Goal: Task Accomplishment & Management: Use online tool/utility

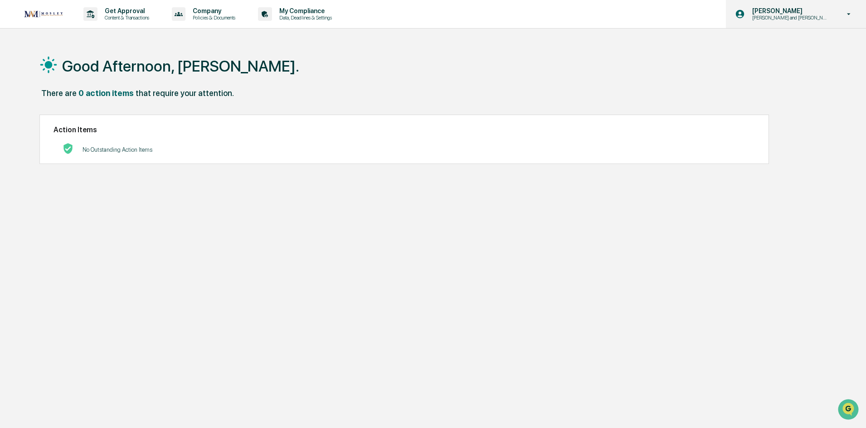
click at [807, 18] on p "[PERSON_NAME] and [PERSON_NAME] Onboarding" at bounding box center [789, 18] width 89 height 6
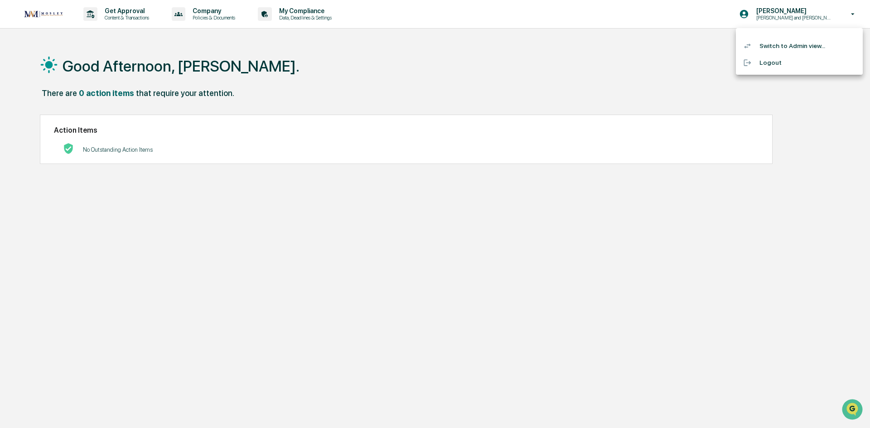
click at [792, 44] on li "Switch to Admin view..." at bounding box center [799, 46] width 127 height 17
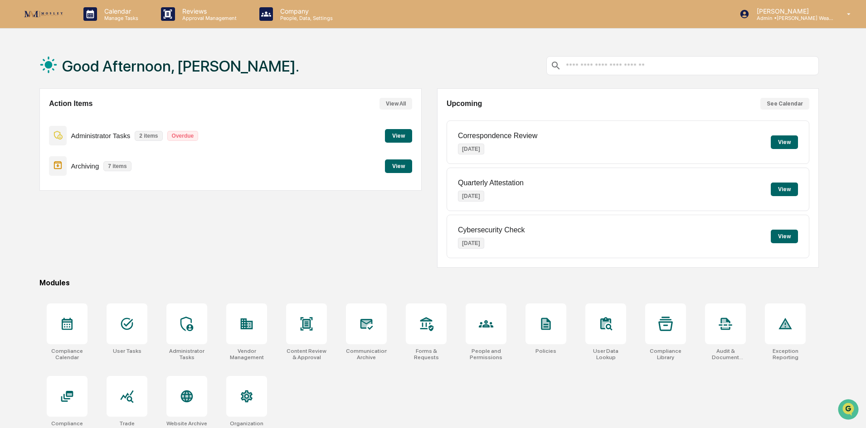
click at [406, 135] on button "View" at bounding box center [398, 136] width 27 height 14
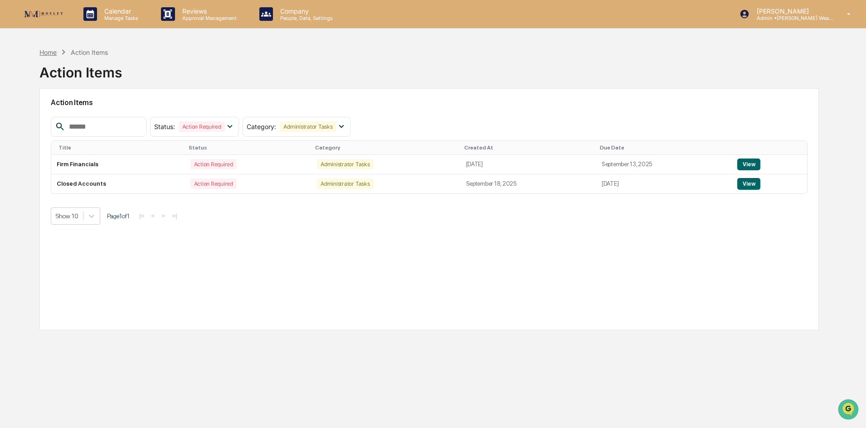
click at [54, 53] on div "Home" at bounding box center [47, 53] width 17 height 8
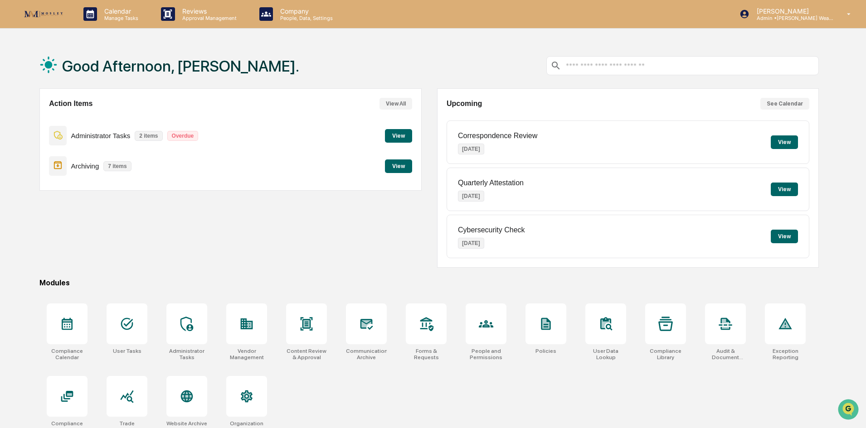
click at [391, 168] on button "View" at bounding box center [398, 167] width 27 height 14
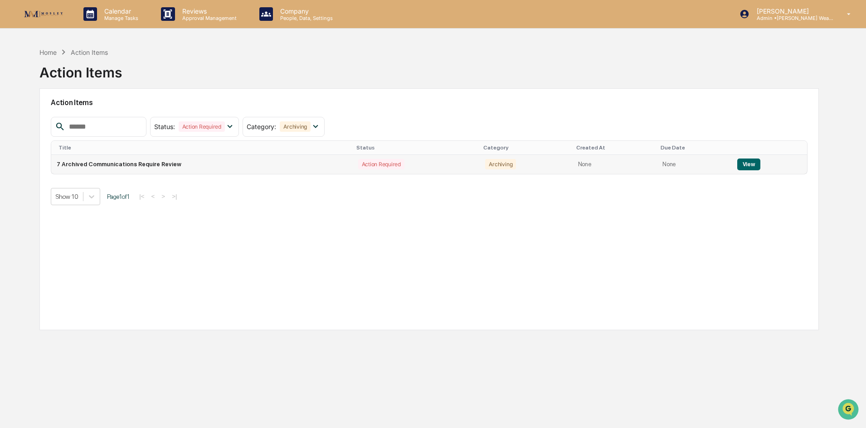
click at [142, 166] on td "7 Archived Communications Require Review" at bounding box center [201, 164] width 301 height 19
click at [366, 161] on div "Action Required" at bounding box center [381, 164] width 46 height 10
click at [751, 167] on button "View" at bounding box center [748, 165] width 23 height 12
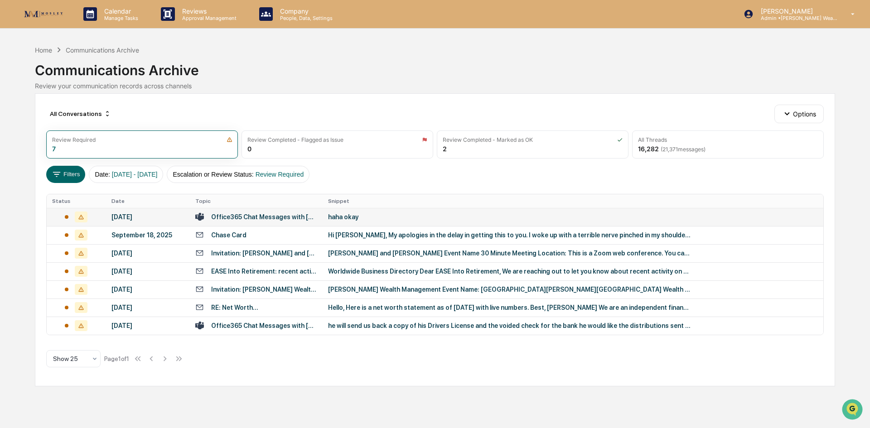
click at [267, 218] on div "Office365 Chat Messages with [PERSON_NAME] [PERSON_NAME], [PERSON_NAME] on [DAT…" at bounding box center [264, 216] width 106 height 7
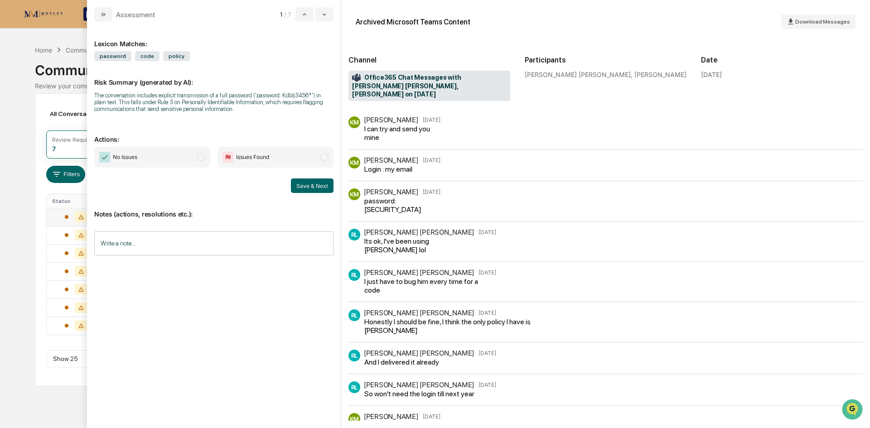
scroll to position [24, 0]
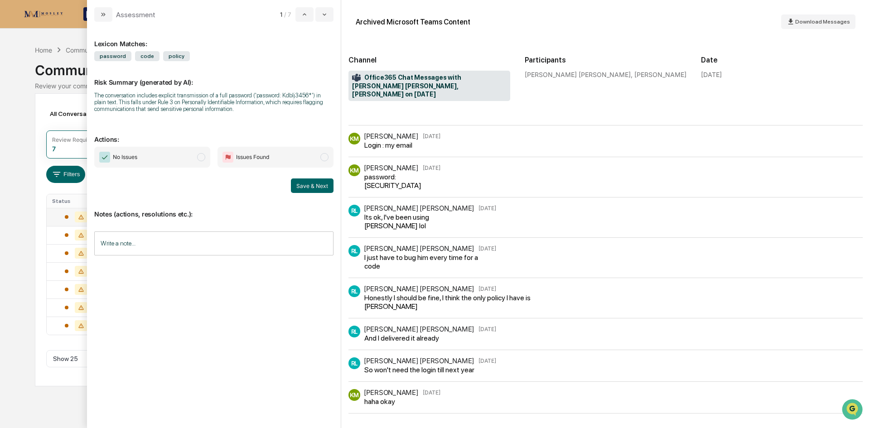
click at [186, 158] on span "No Issues" at bounding box center [152, 157] width 116 height 21
click at [301, 188] on button "Save & Next" at bounding box center [312, 186] width 43 height 15
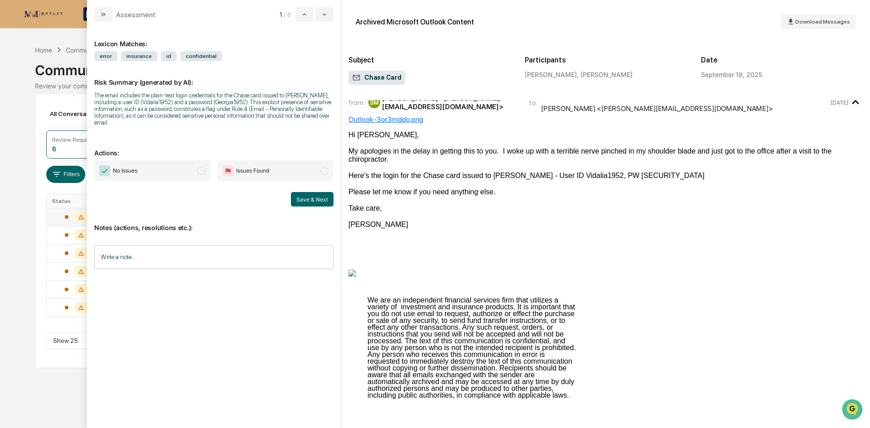
scroll to position [15, 0]
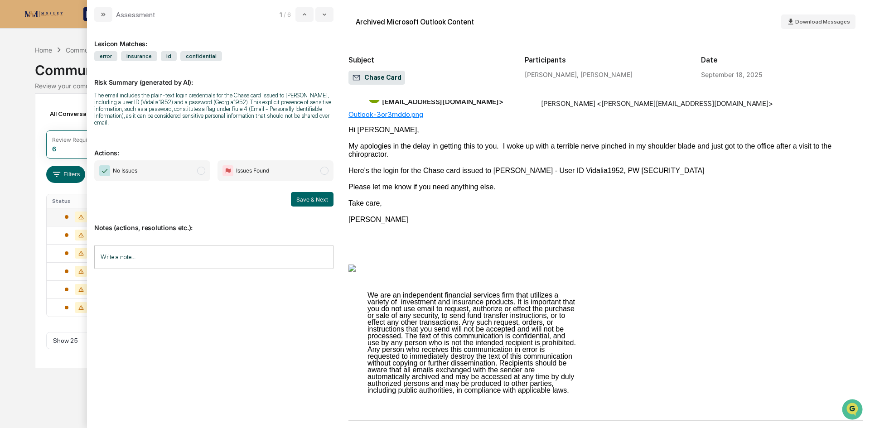
click at [173, 163] on span "No Issues" at bounding box center [152, 170] width 116 height 21
click at [304, 192] on button "Save & Next" at bounding box center [312, 199] width 43 height 15
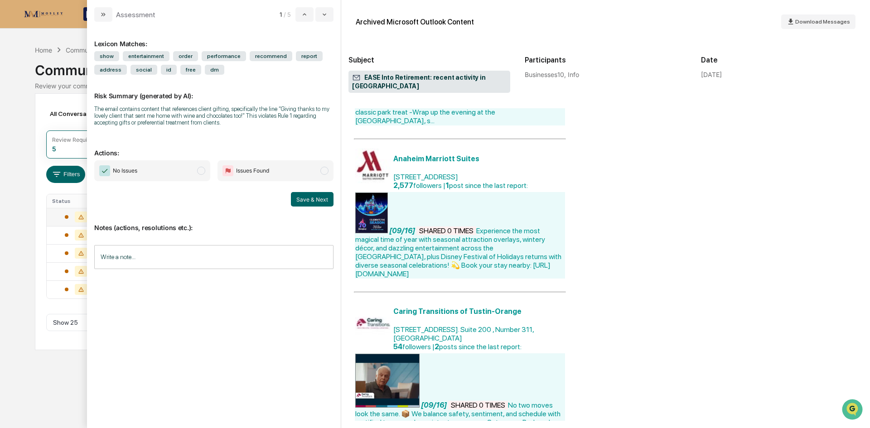
scroll to position [680, 0]
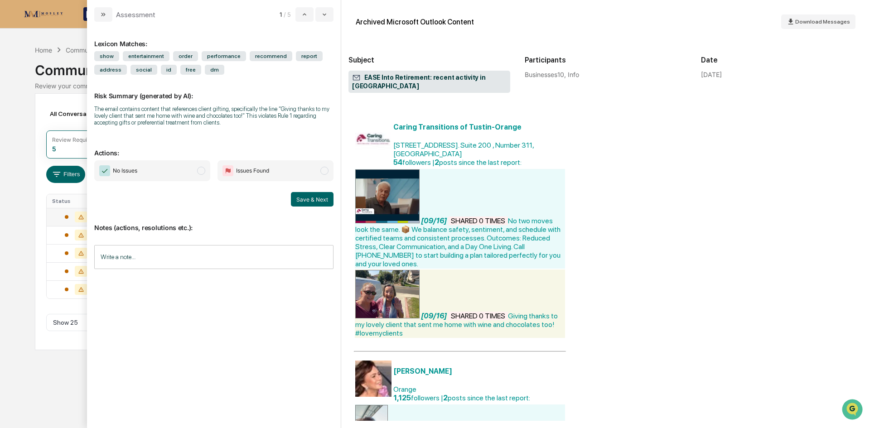
click at [170, 166] on span "No Issues" at bounding box center [152, 170] width 116 height 21
click at [304, 197] on button "Save & Next" at bounding box center [312, 199] width 43 height 15
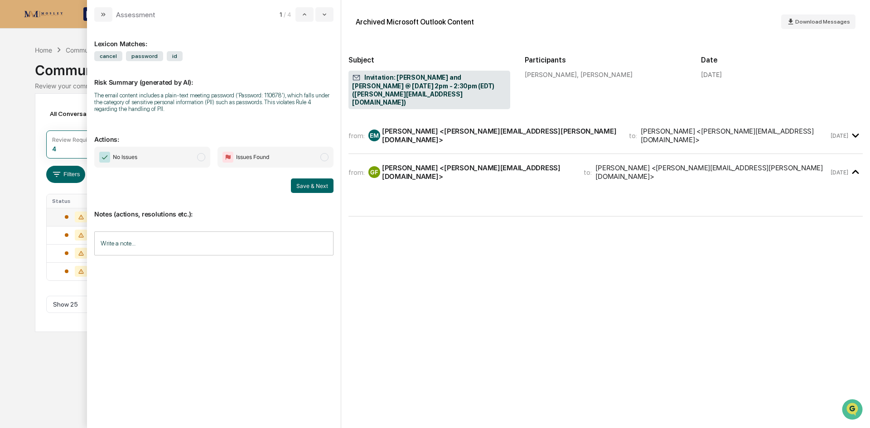
click at [431, 128] on div "[PERSON_NAME] <[PERSON_NAME][EMAIL_ADDRESS][PERSON_NAME][DOMAIN_NAME]>" at bounding box center [500, 135] width 236 height 17
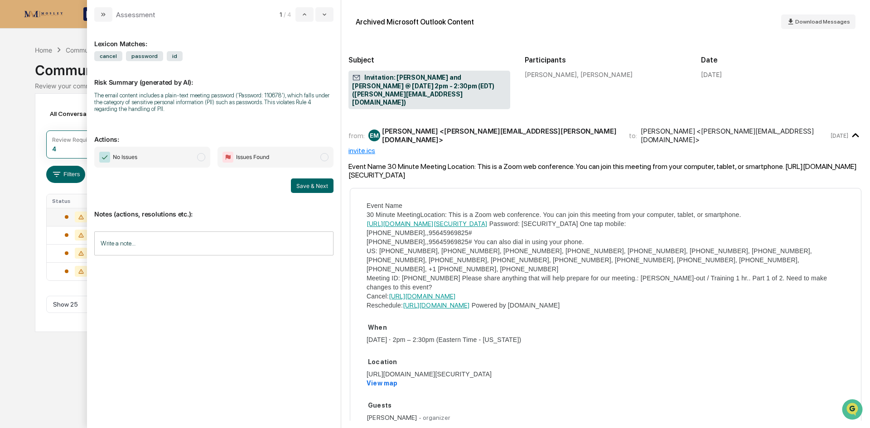
click at [431, 128] on div "[PERSON_NAME] <[PERSON_NAME][EMAIL_ADDRESS][PERSON_NAME][DOMAIN_NAME]>" at bounding box center [500, 135] width 236 height 17
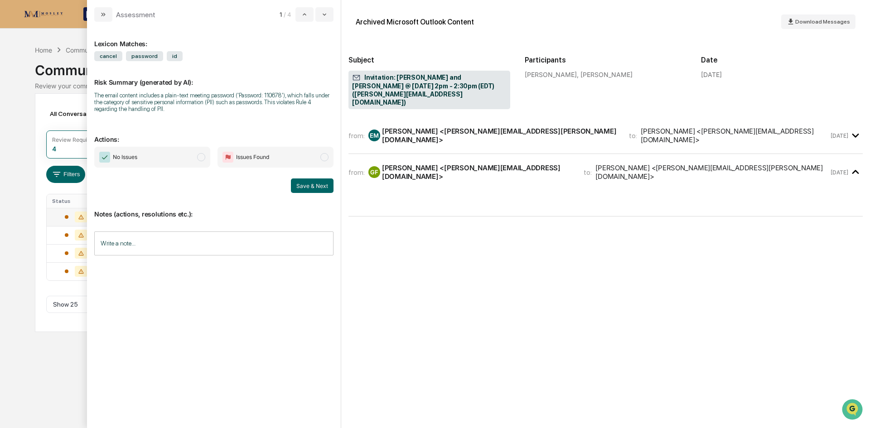
click at [431, 164] on div "[PERSON_NAME] <[PERSON_NAME][EMAIL_ADDRESS][DOMAIN_NAME]>" at bounding box center [477, 172] width 191 height 17
click at [156, 165] on span "No Issues" at bounding box center [152, 157] width 116 height 21
click at [324, 184] on button "Save & Next" at bounding box center [312, 186] width 43 height 15
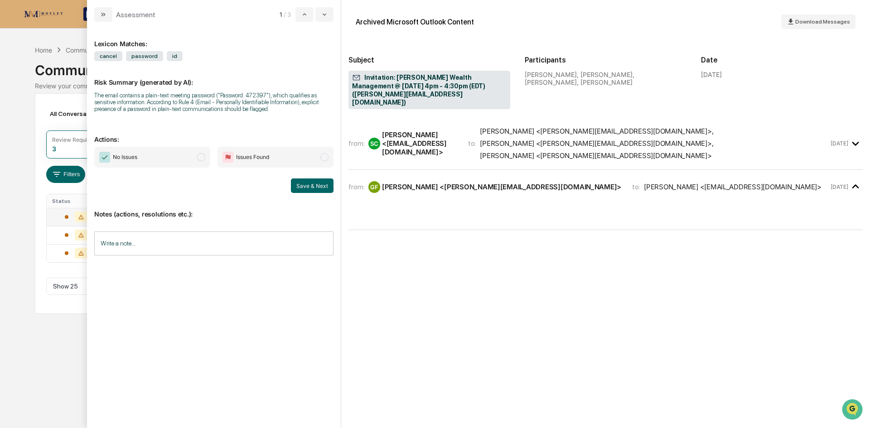
click at [190, 156] on span "No Issues" at bounding box center [152, 157] width 116 height 21
click at [306, 188] on button "Save & Next" at bounding box center [312, 186] width 43 height 15
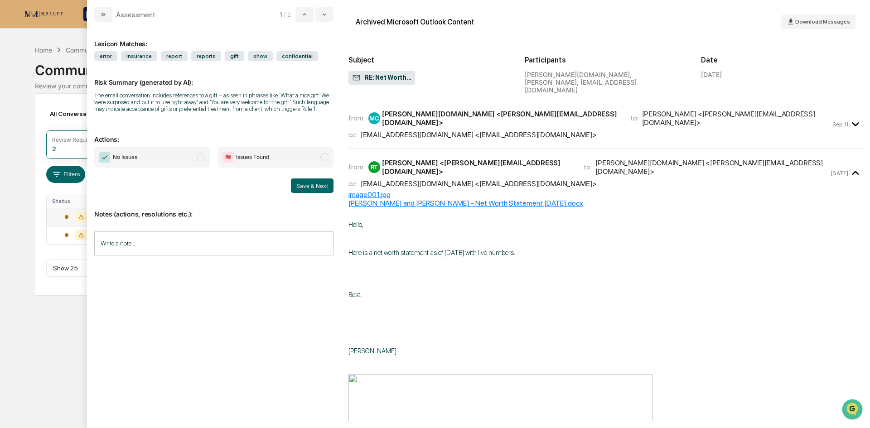
click at [371, 190] on div "image001.jpg" at bounding box center [606, 194] width 514 height 9
click at [450, 199] on div "[PERSON_NAME] and [PERSON_NAME] - Net Worth Statement [DATE].docx" at bounding box center [606, 203] width 514 height 9
click at [184, 156] on span "No Issues" at bounding box center [152, 157] width 116 height 21
click at [310, 188] on button "Save & Next" at bounding box center [312, 186] width 43 height 15
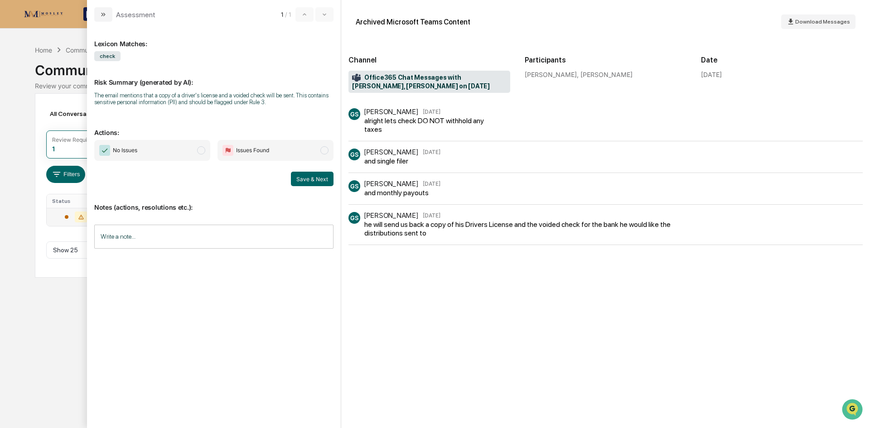
click at [197, 151] on span "modal" at bounding box center [201, 150] width 8 height 8
click at [313, 177] on button "Save & Next" at bounding box center [312, 179] width 43 height 15
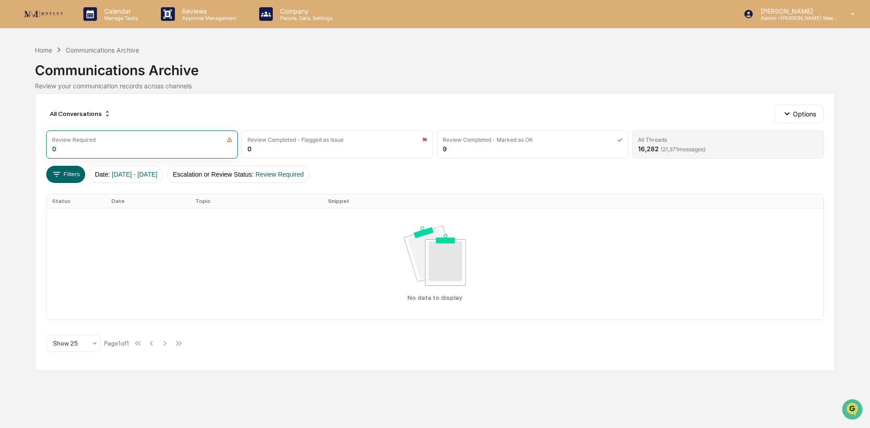
click at [663, 149] on span "( 21,371 messages)" at bounding box center [683, 149] width 45 height 7
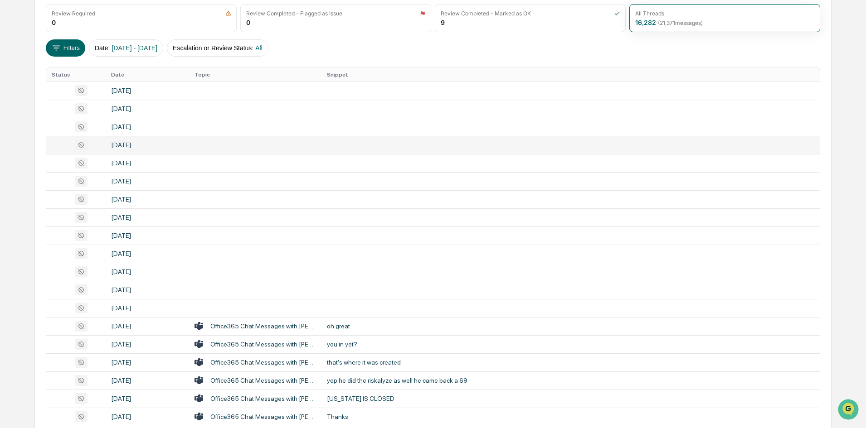
scroll to position [136, 0]
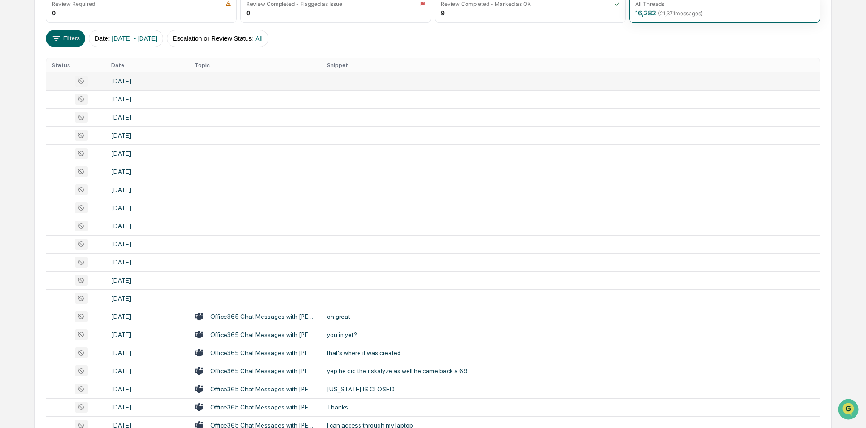
click at [123, 79] on div "[DATE]" at bounding box center [147, 81] width 73 height 7
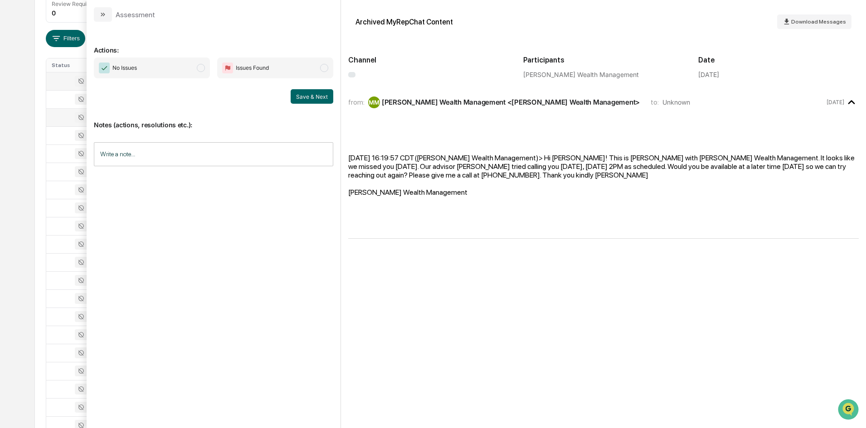
click at [68, 114] on div at bounding box center [76, 117] width 48 height 11
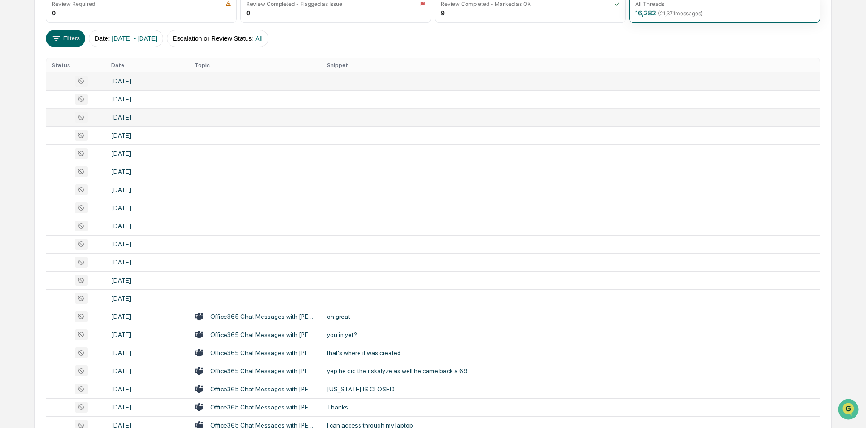
click at [0, 129] on div "Calendar Manage Tasks Reviews Approval Management Company People, Data, Setting…" at bounding box center [433, 220] width 866 height 713
click at [136, 102] on div "[DATE]" at bounding box center [147, 99] width 73 height 7
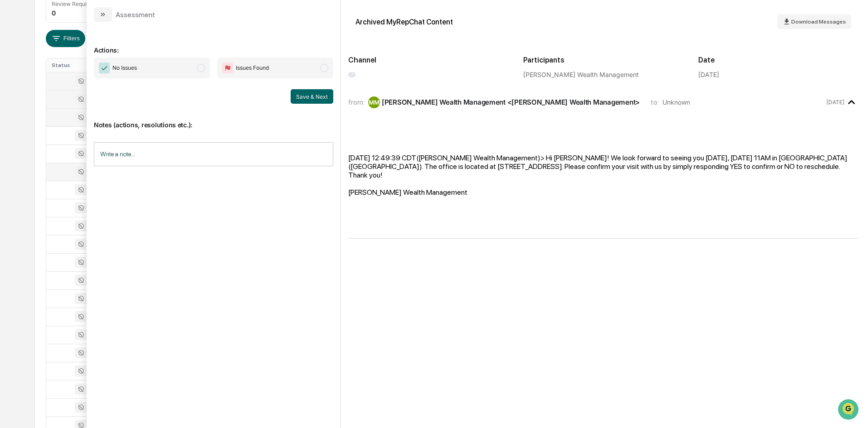
click at [72, 171] on div at bounding box center [76, 171] width 48 height 11
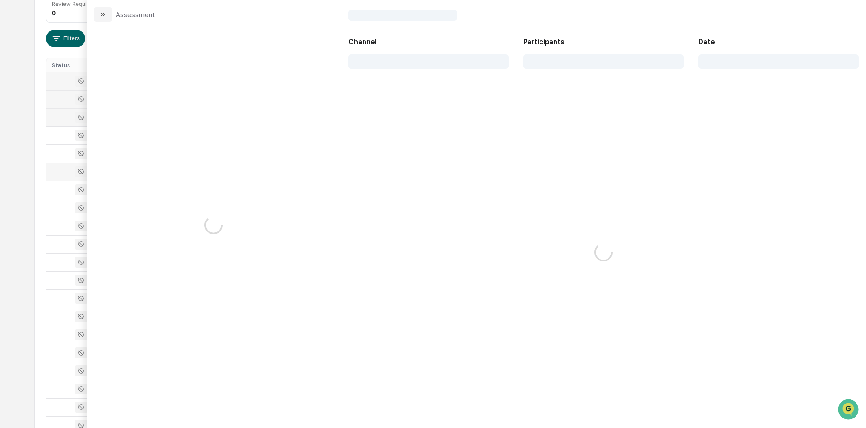
click at [0, 138] on div "Calendar Manage Tasks Reviews Approval Management Company People, Data, Setting…" at bounding box center [433, 220] width 866 height 713
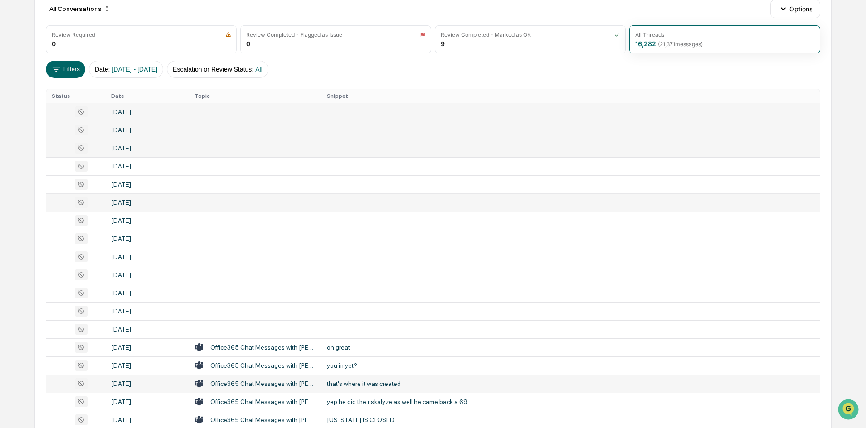
scroll to position [285, 0]
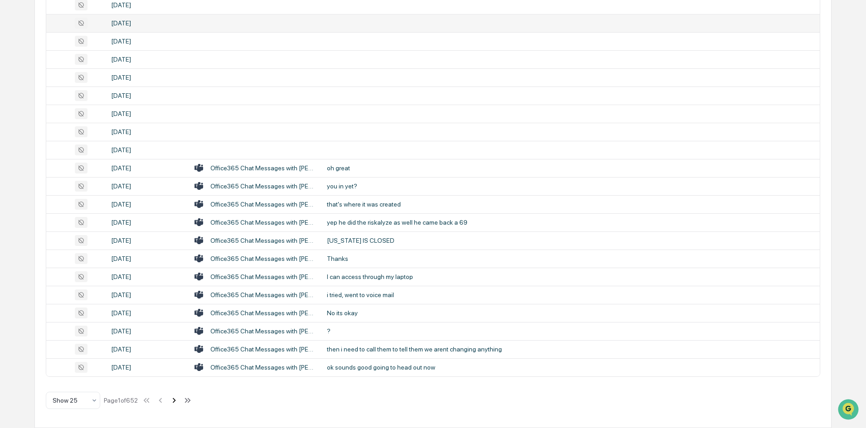
click at [179, 404] on icon at bounding box center [174, 401] width 10 height 10
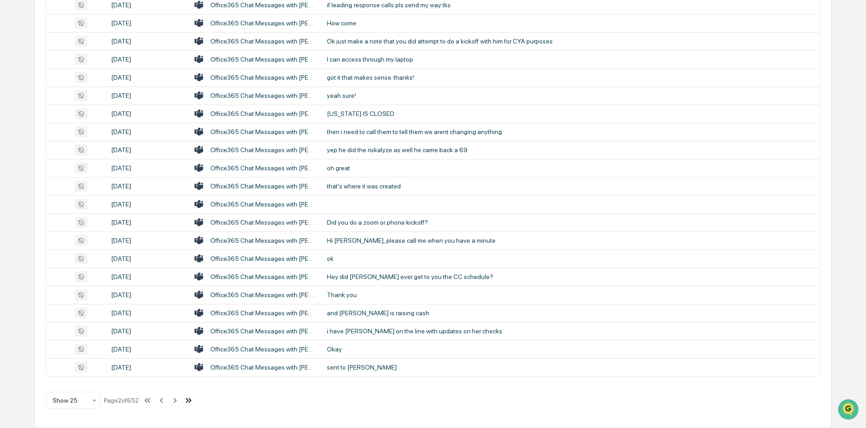
scroll to position [13, 0]
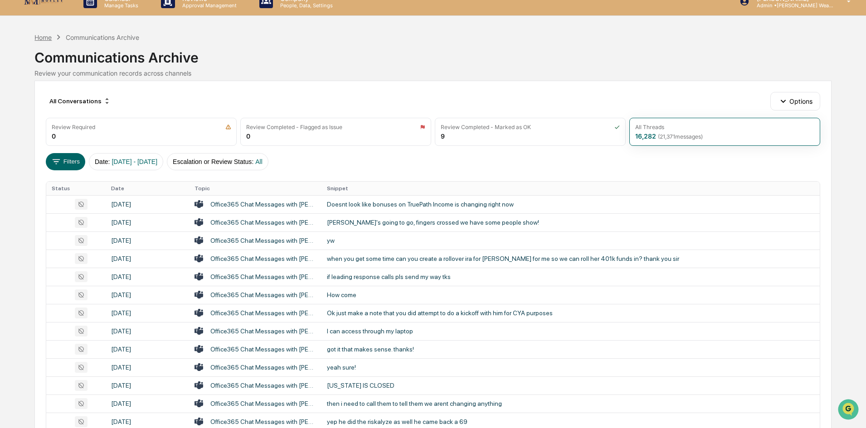
click at [45, 37] on div "Home" at bounding box center [42, 38] width 17 height 8
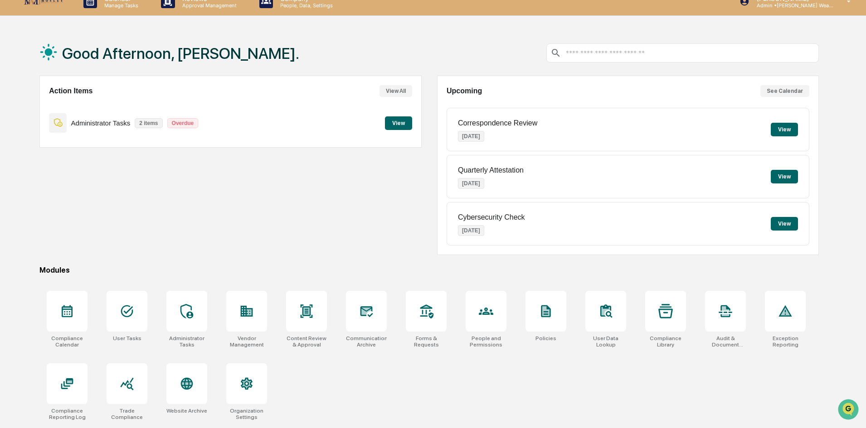
click at [498, 167] on p "Quarterly Attestation" at bounding box center [491, 170] width 66 height 8
click at [791, 176] on button "View" at bounding box center [784, 177] width 27 height 14
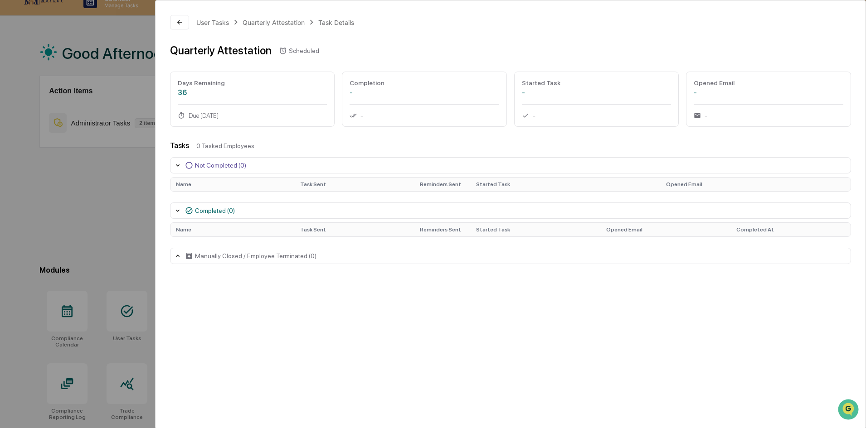
click at [57, 198] on div "User Tasks Quarterly Attestation Task Details Quarterly Attestation Scheduled D…" at bounding box center [433, 214] width 866 height 428
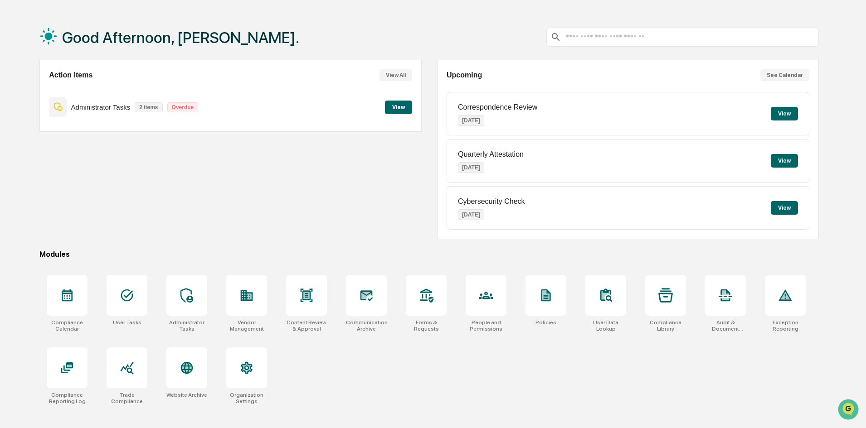
scroll to position [43, 0]
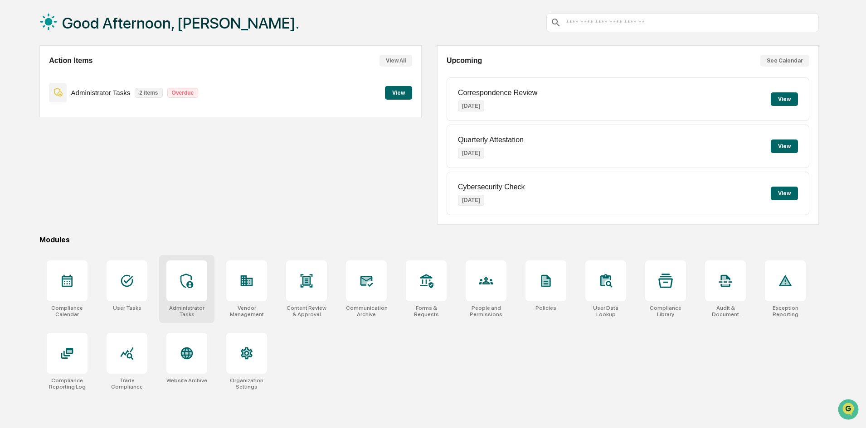
click at [171, 277] on div at bounding box center [186, 281] width 41 height 41
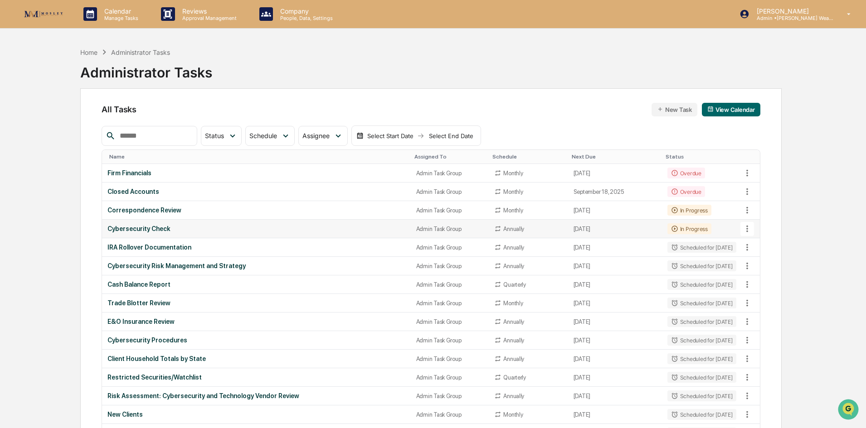
click at [568, 226] on td "October 6, 2025" at bounding box center [615, 229] width 94 height 19
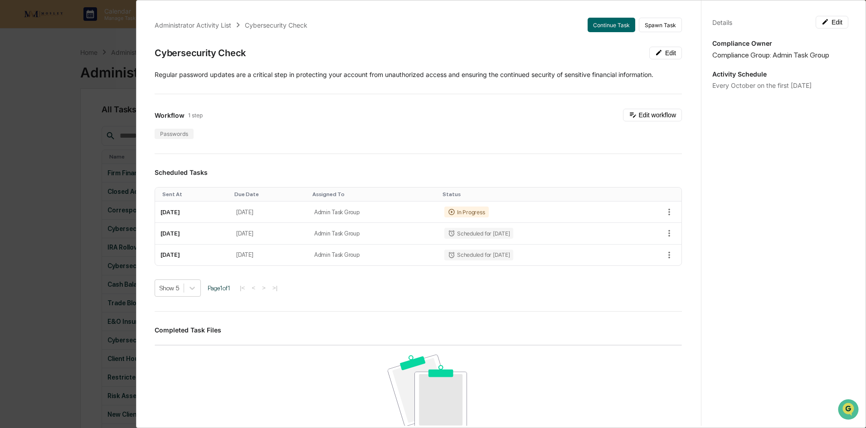
click at [21, 170] on div "Administrator Activity List Cybersecurity Check Continue Task Spawn Task Cybers…" at bounding box center [433, 214] width 866 height 428
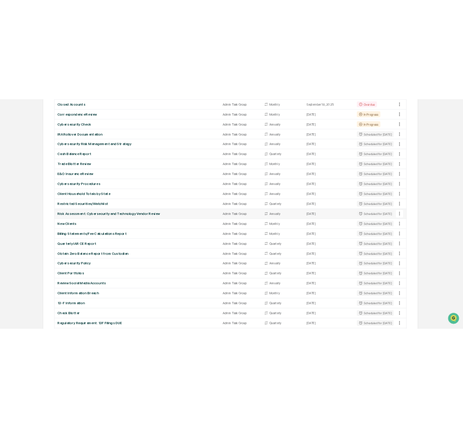
scroll to position [227, 0]
